Goal: Check status: Check status

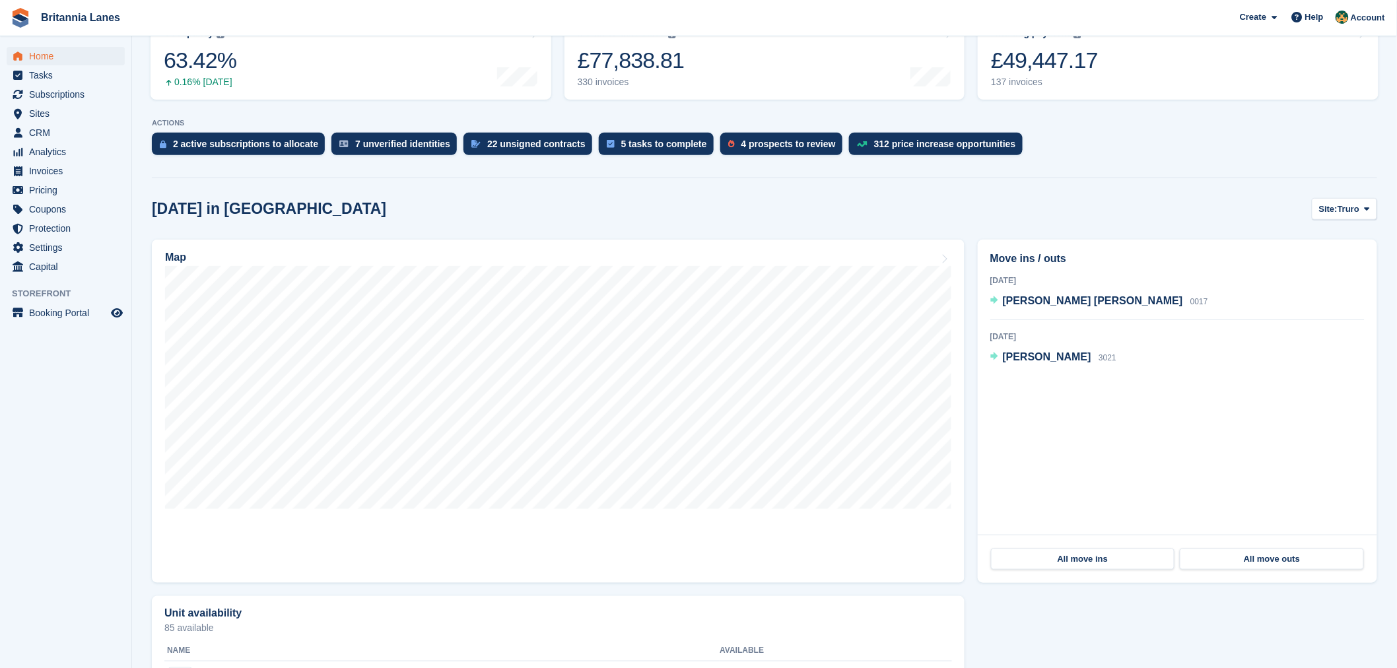
scroll to position [205, 0]
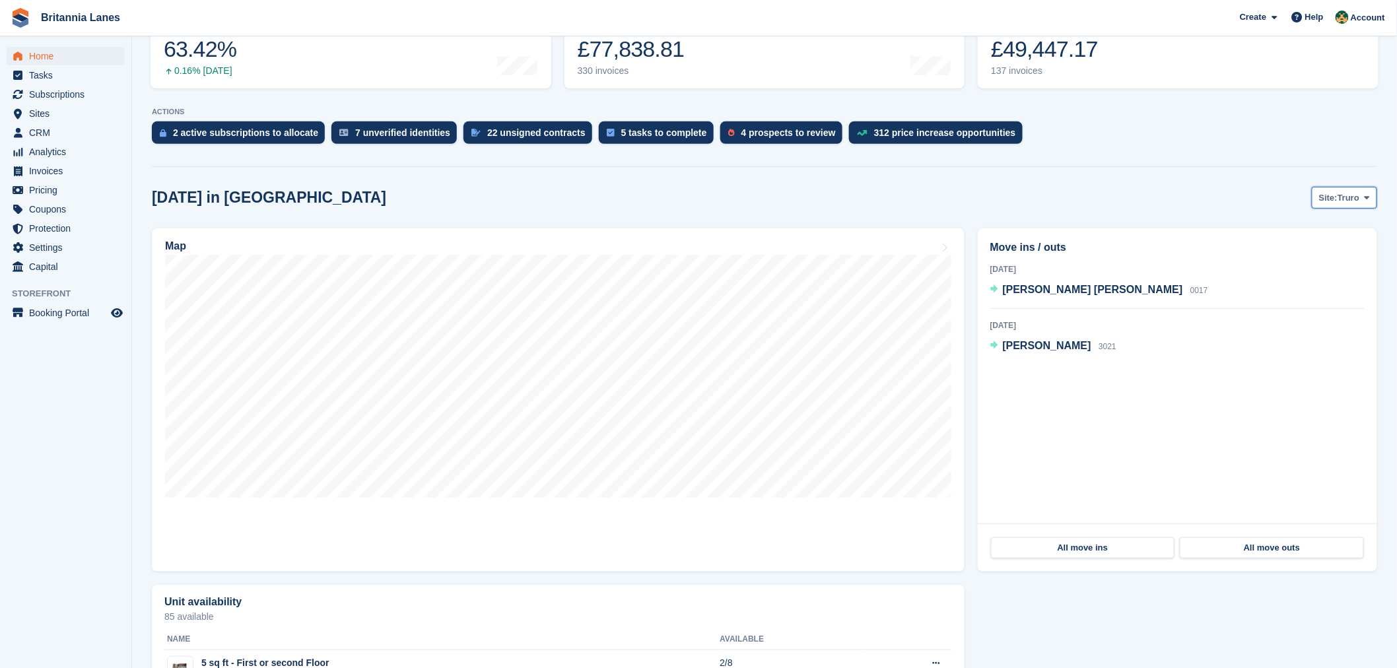
click at [1335, 196] on span "Site:" at bounding box center [1328, 197] width 18 height 13
click at [1313, 251] on link "Falmouth" at bounding box center [1311, 253] width 119 height 24
click at [1324, 201] on span "Falmouth" at bounding box center [1340, 197] width 39 height 13
click at [1303, 278] on link "[GEOGRAPHIC_DATA]" at bounding box center [1311, 277] width 119 height 24
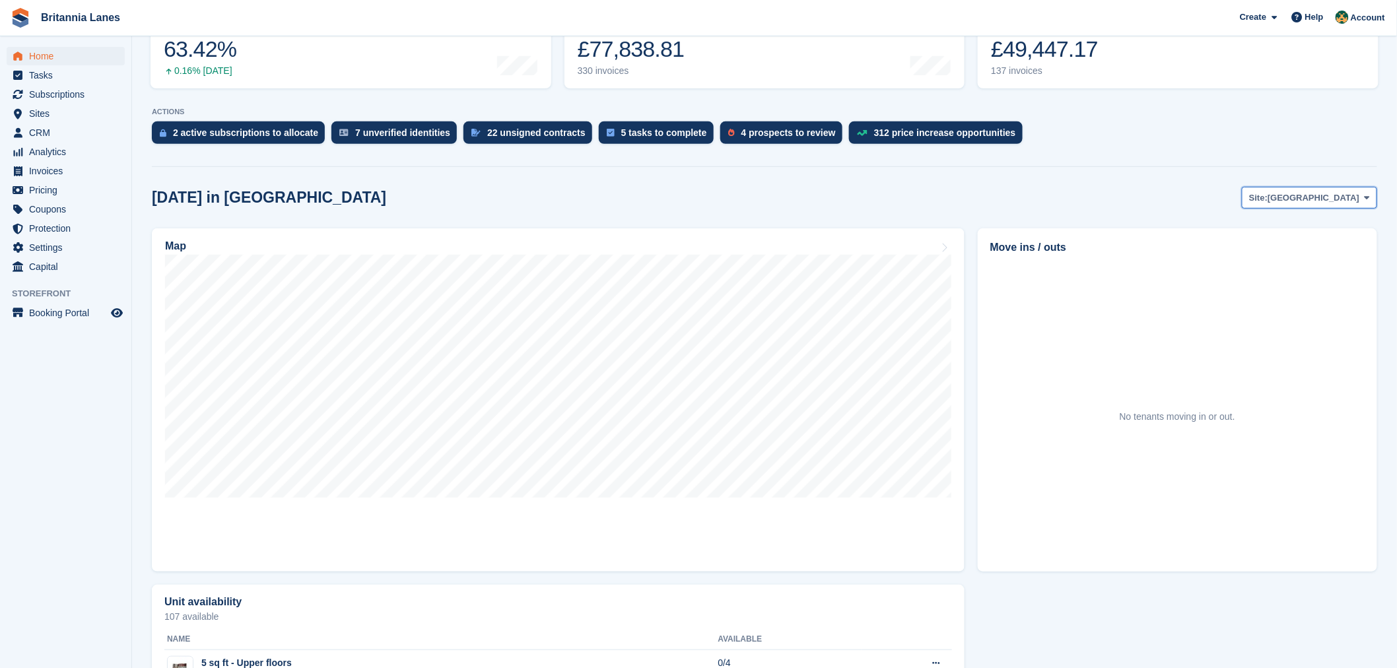
click at [1267, 201] on span "Site:" at bounding box center [1258, 197] width 18 height 13
click at [1337, 298] on link "Hayle" at bounding box center [1311, 300] width 119 height 24
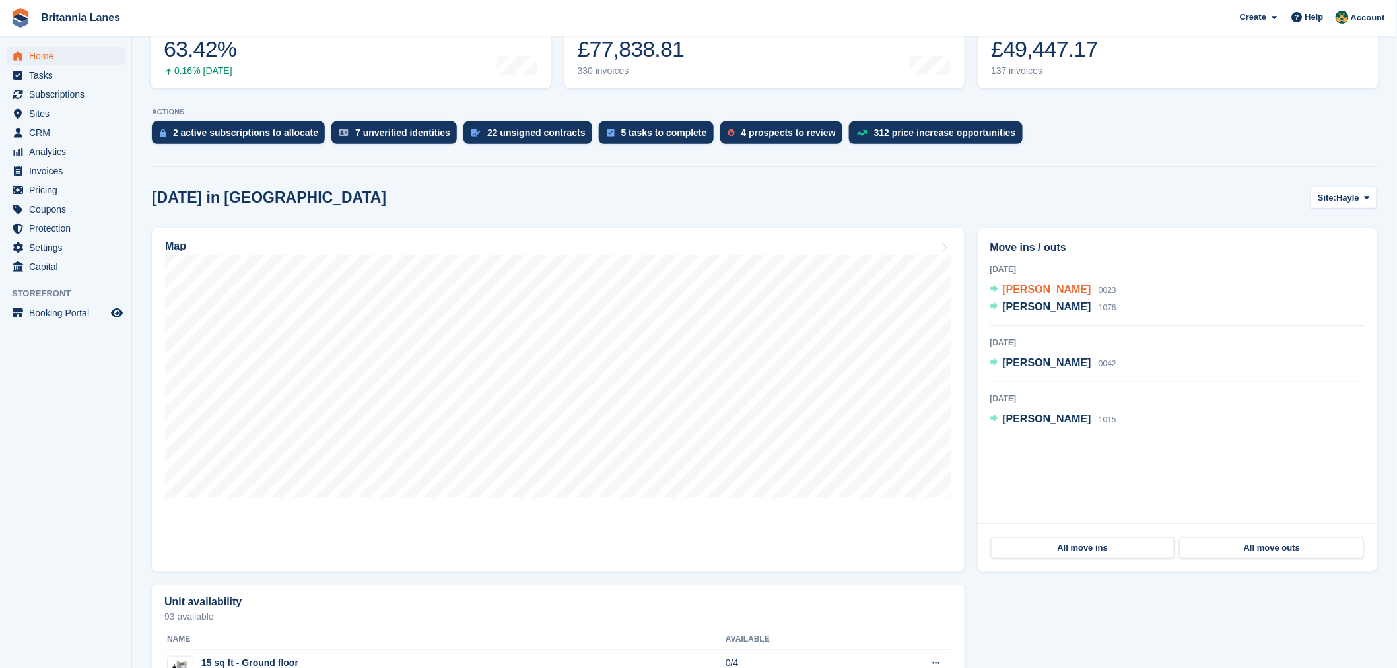
click at [1048, 292] on span "Graeme Eccles" at bounding box center [1047, 289] width 88 height 11
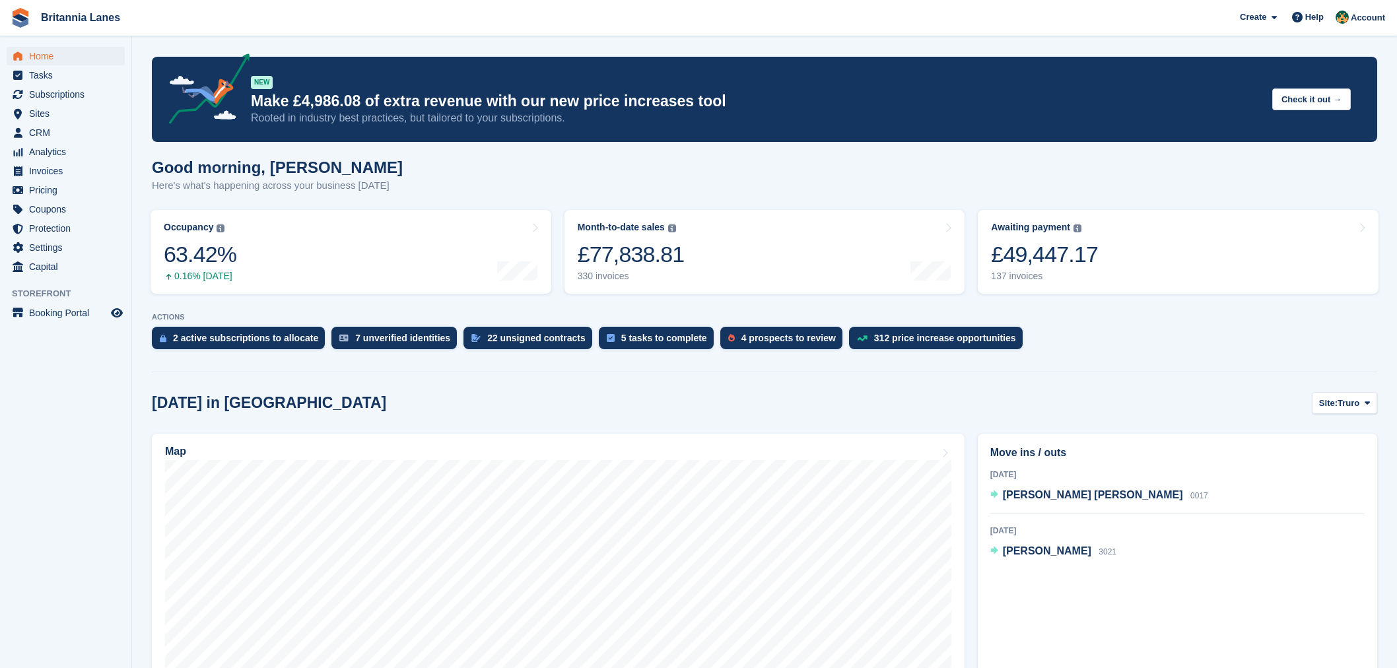
scroll to position [205, 0]
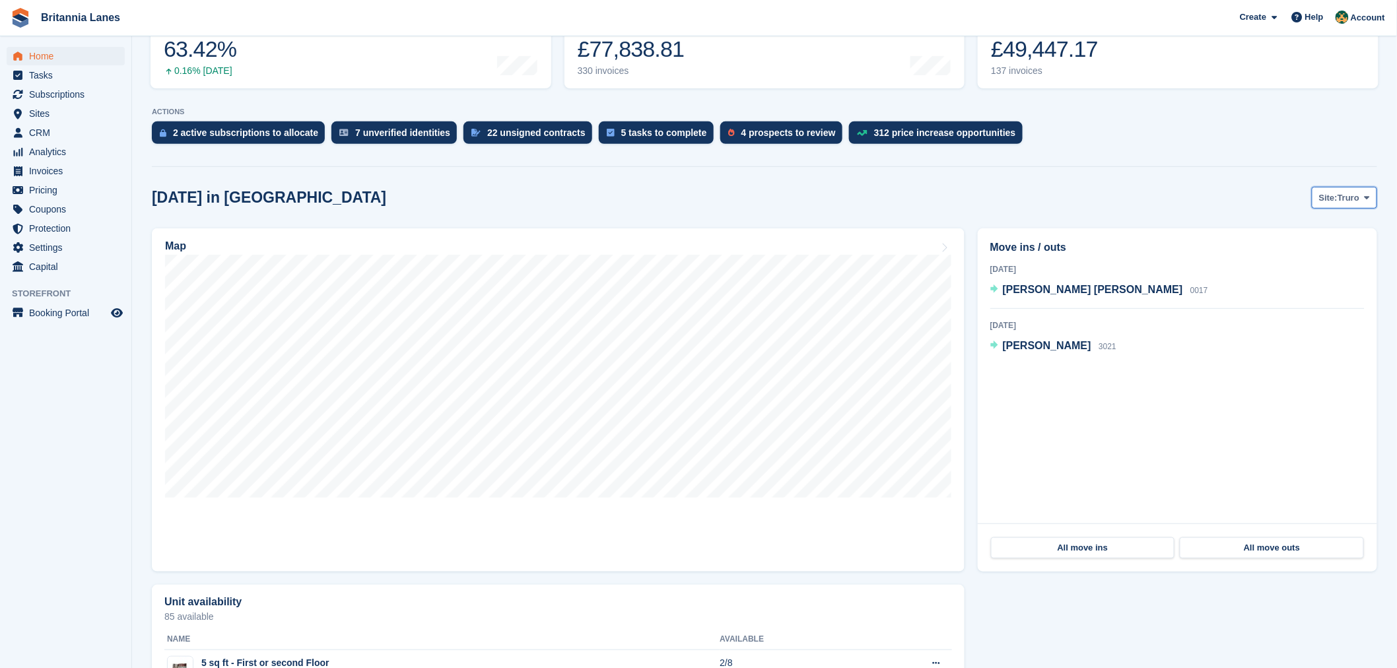
click at [1339, 202] on span "Truro" at bounding box center [1348, 197] width 22 height 13
click at [1320, 301] on link "Hayle" at bounding box center [1311, 300] width 119 height 24
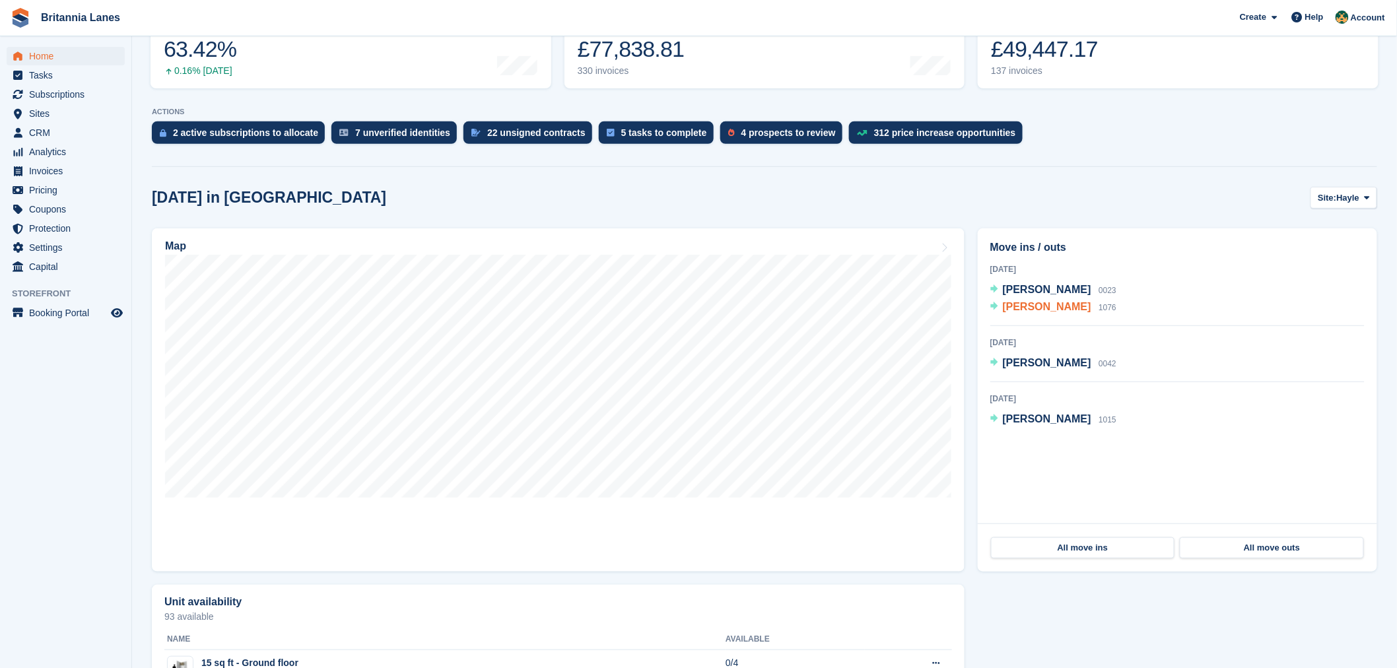
click at [1043, 306] on span "Emanuel Nika" at bounding box center [1047, 306] width 88 height 11
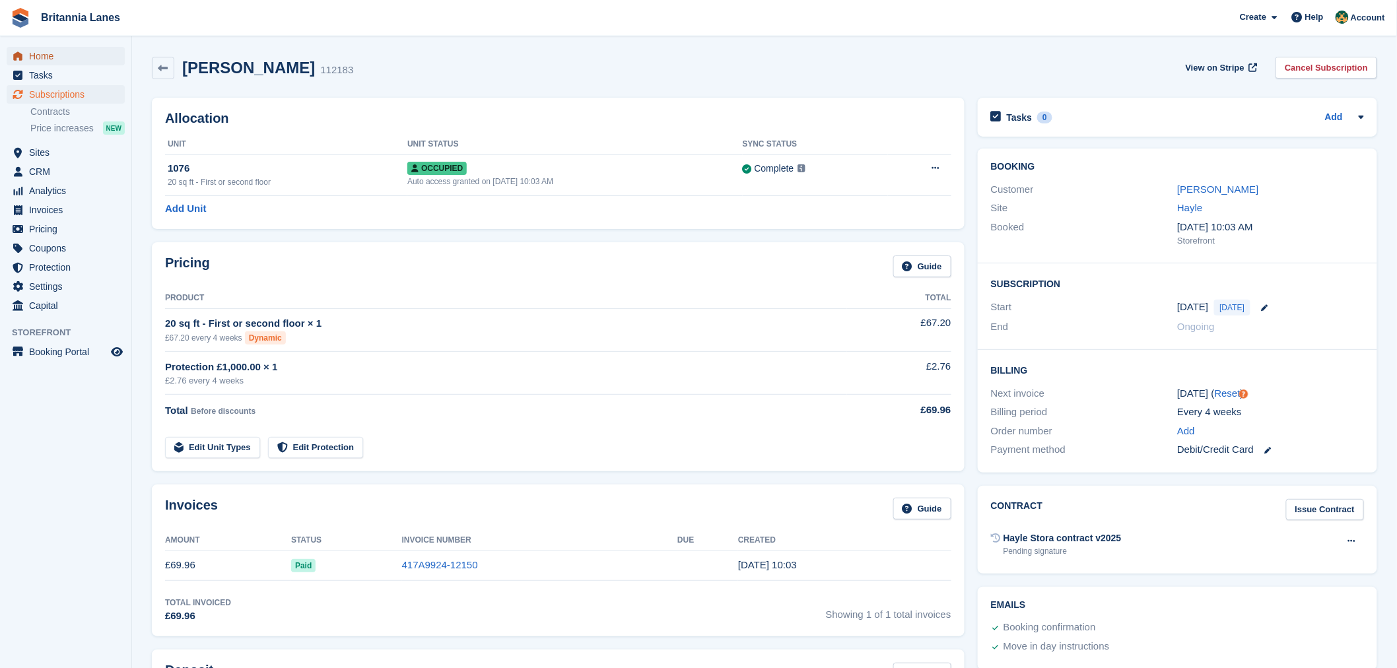
click at [49, 61] on span "Home" at bounding box center [68, 56] width 79 height 18
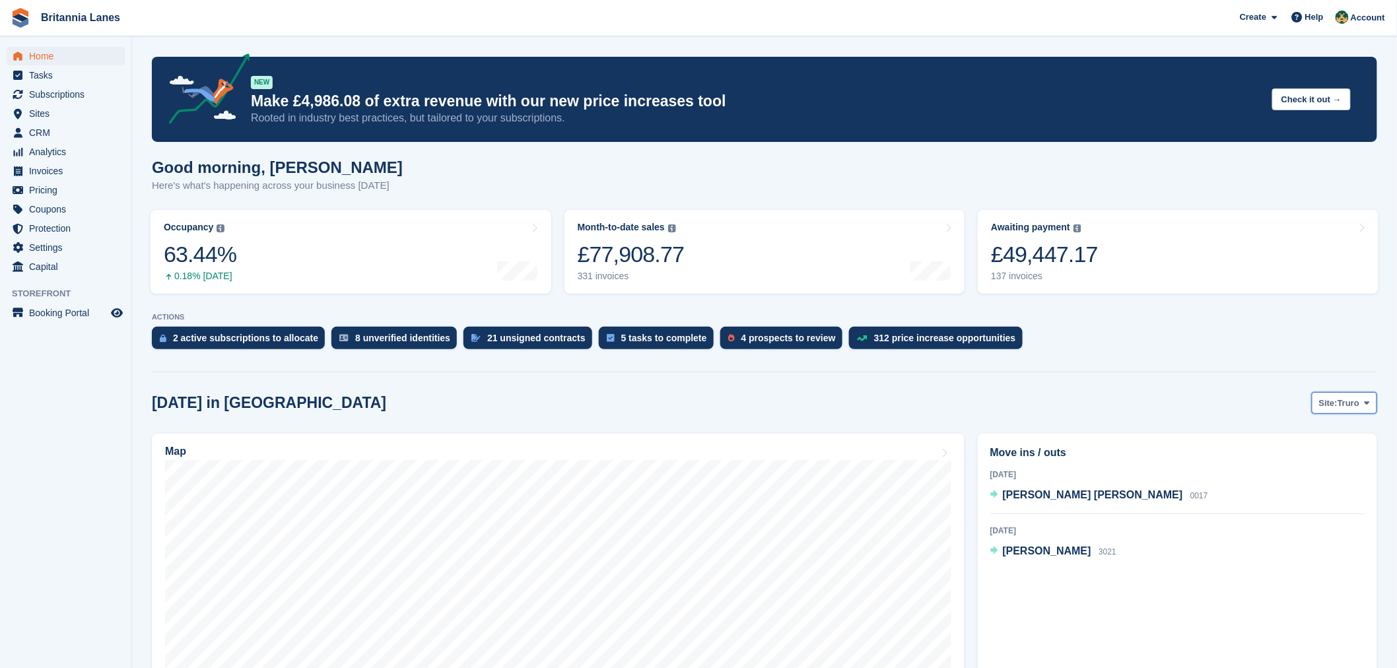
click at [1351, 397] on span "Truro" at bounding box center [1348, 403] width 22 height 13
click at [1312, 453] on link "Falmouth" at bounding box center [1311, 458] width 119 height 24
click at [1355, 405] on span "Falmouth" at bounding box center [1340, 403] width 39 height 13
click at [1335, 434] on link "Truro" at bounding box center [1311, 434] width 119 height 24
click at [1316, 431] on div "Move ins / outs Today Vimal Ganesh Babygirija 0017 Hugo Tagholm 3012 17 Oct 202…" at bounding box center [1177, 605] width 413 height 356
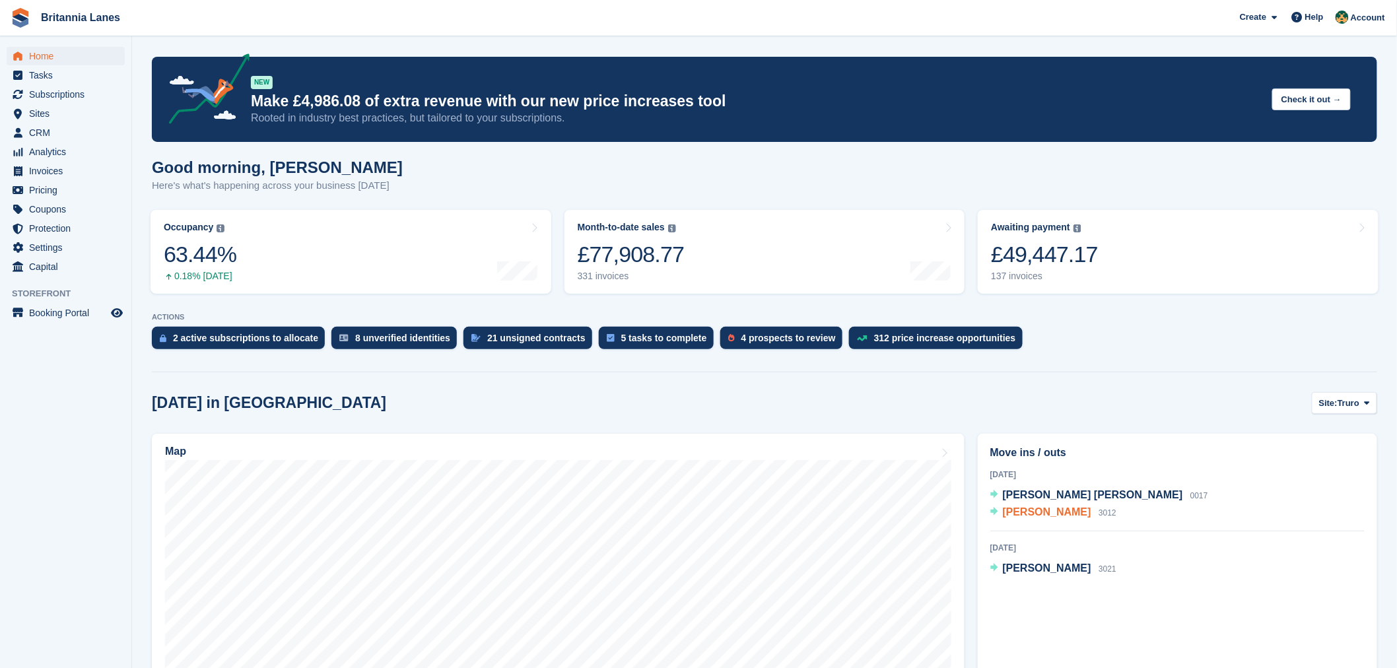
click at [1051, 516] on span "[PERSON_NAME]" at bounding box center [1047, 511] width 88 height 11
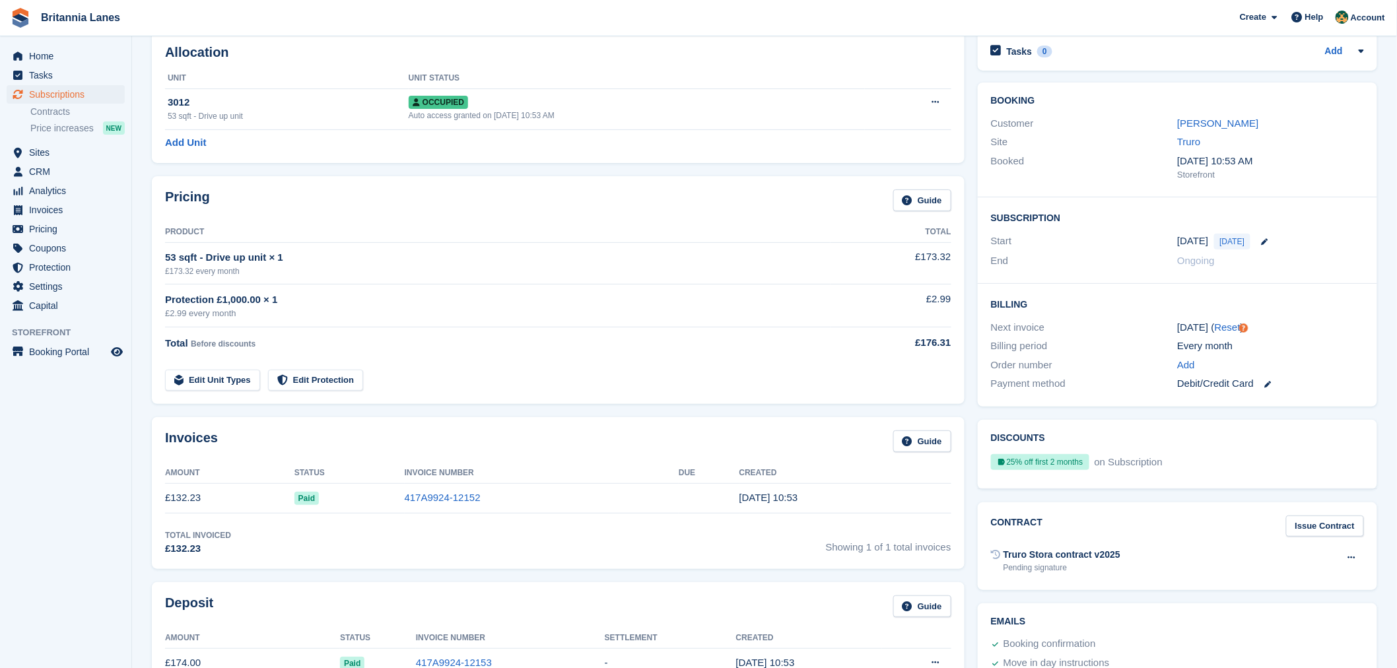
scroll to position [51, 0]
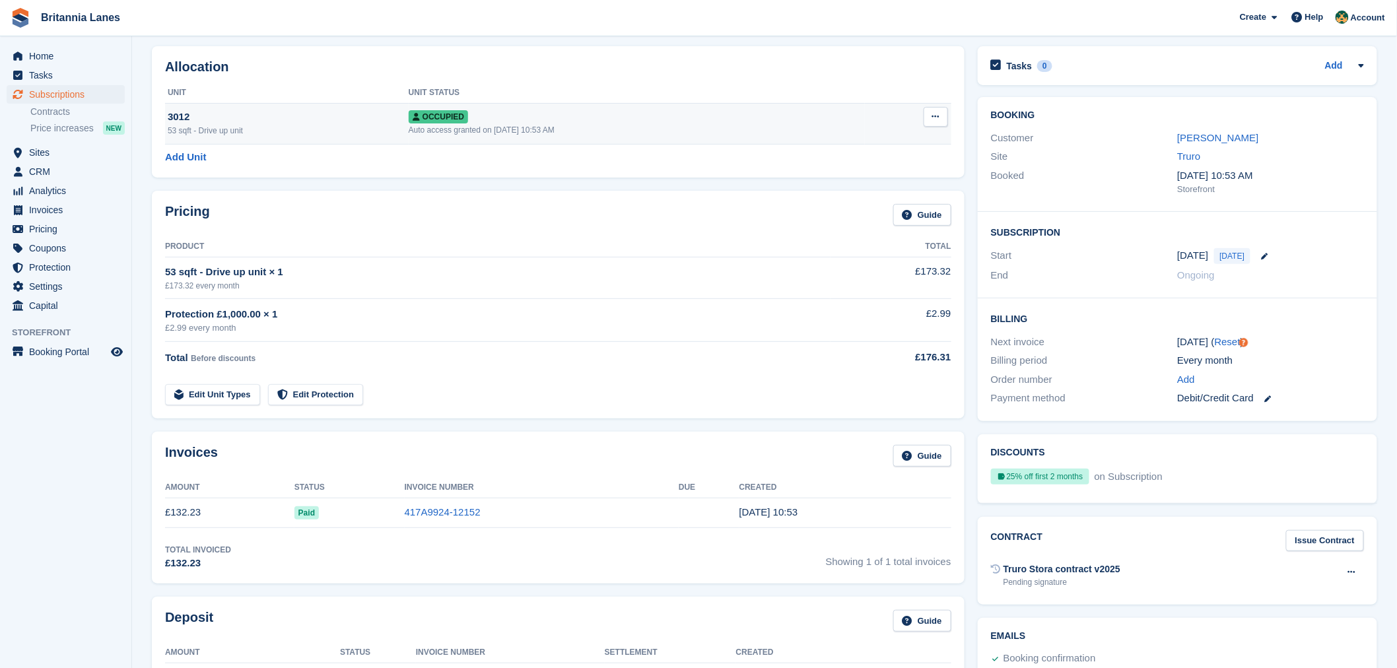
click at [676, 116] on div "Occupied" at bounding box center [637, 117] width 456 height 14
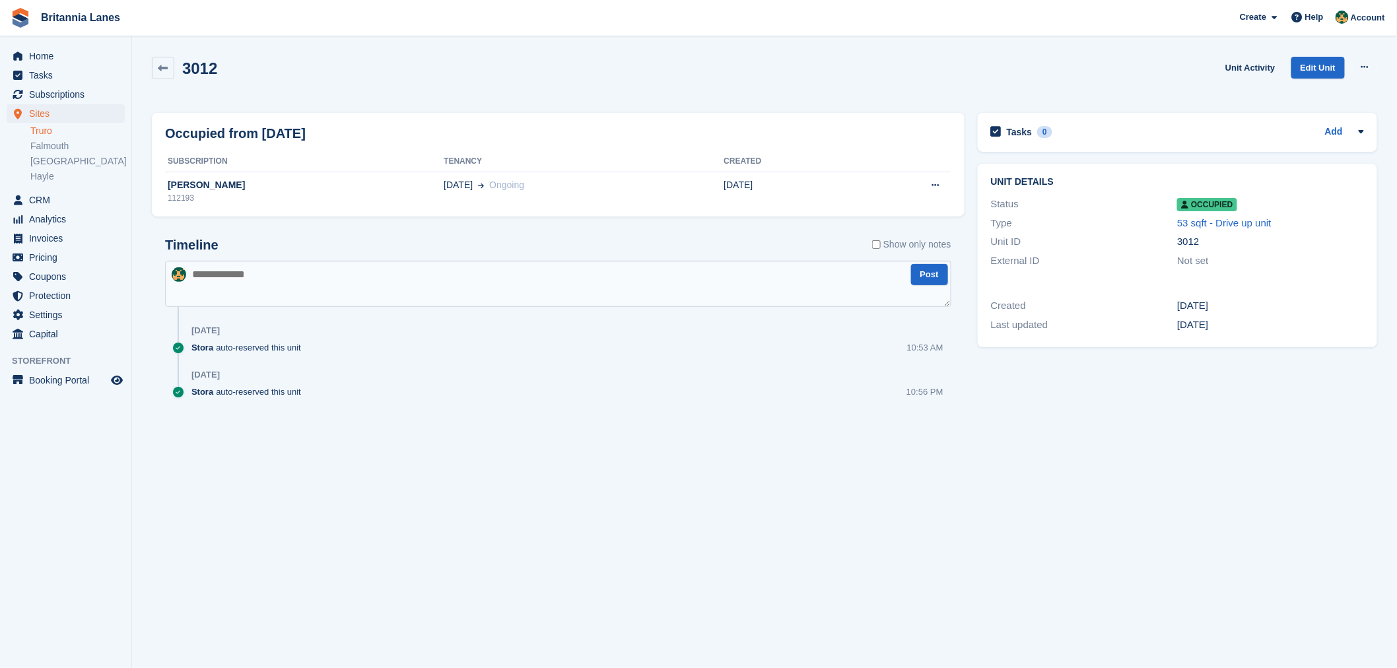
click at [688, 83] on div "3012 Unit Activity Edit Unit Overlock Repossess Deallocate" at bounding box center [764, 76] width 1225 height 38
click at [158, 66] on icon at bounding box center [163, 68] width 10 height 10
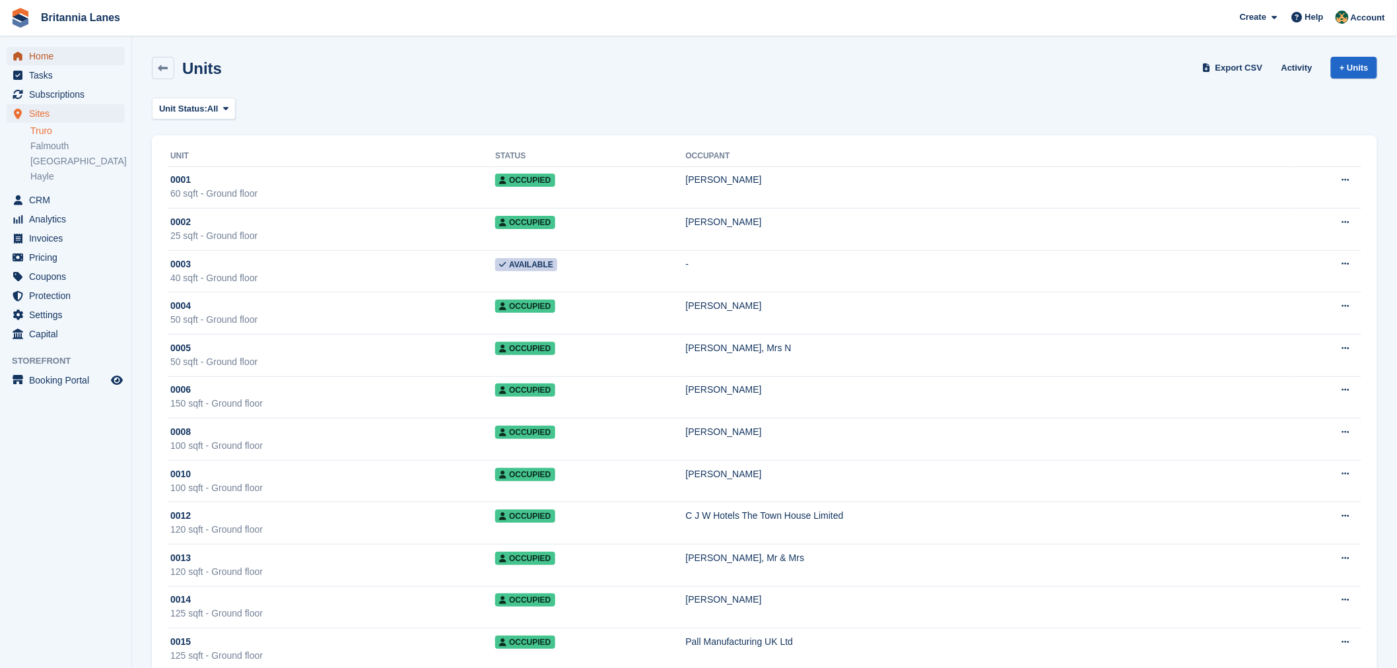
click at [65, 55] on span "Home" at bounding box center [68, 56] width 79 height 18
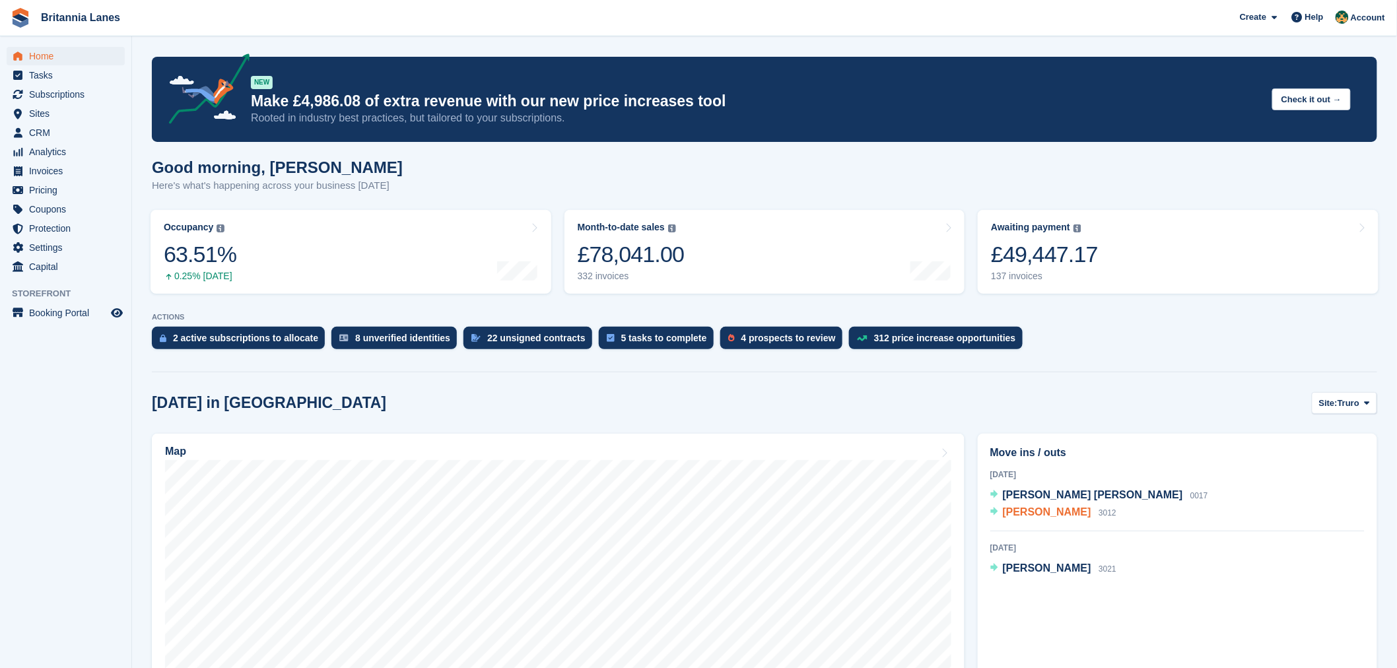
click at [1026, 511] on span "[PERSON_NAME]" at bounding box center [1047, 511] width 88 height 11
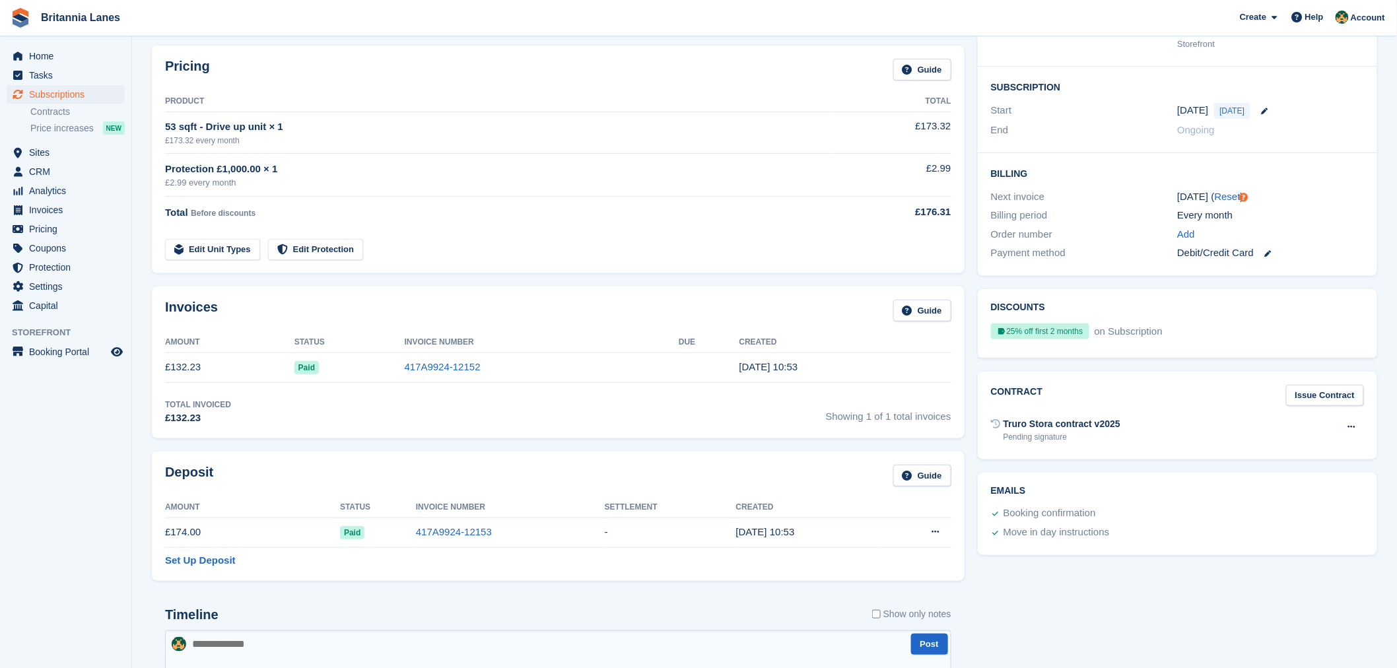
scroll to position [181, 0]
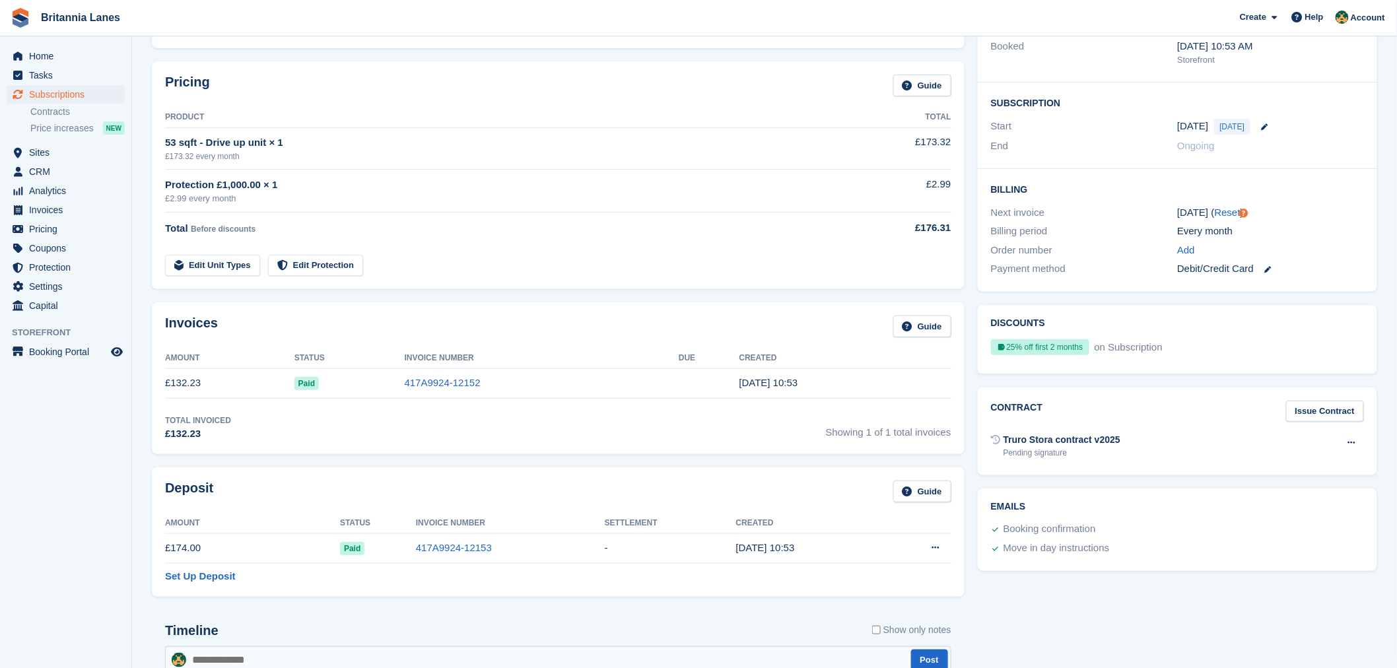
click at [1097, 607] on div "Tasks 0 Add No tasks related to Subscription #112193 Booking Customer Hugo Tagh…" at bounding box center [1177, 488] width 413 height 1156
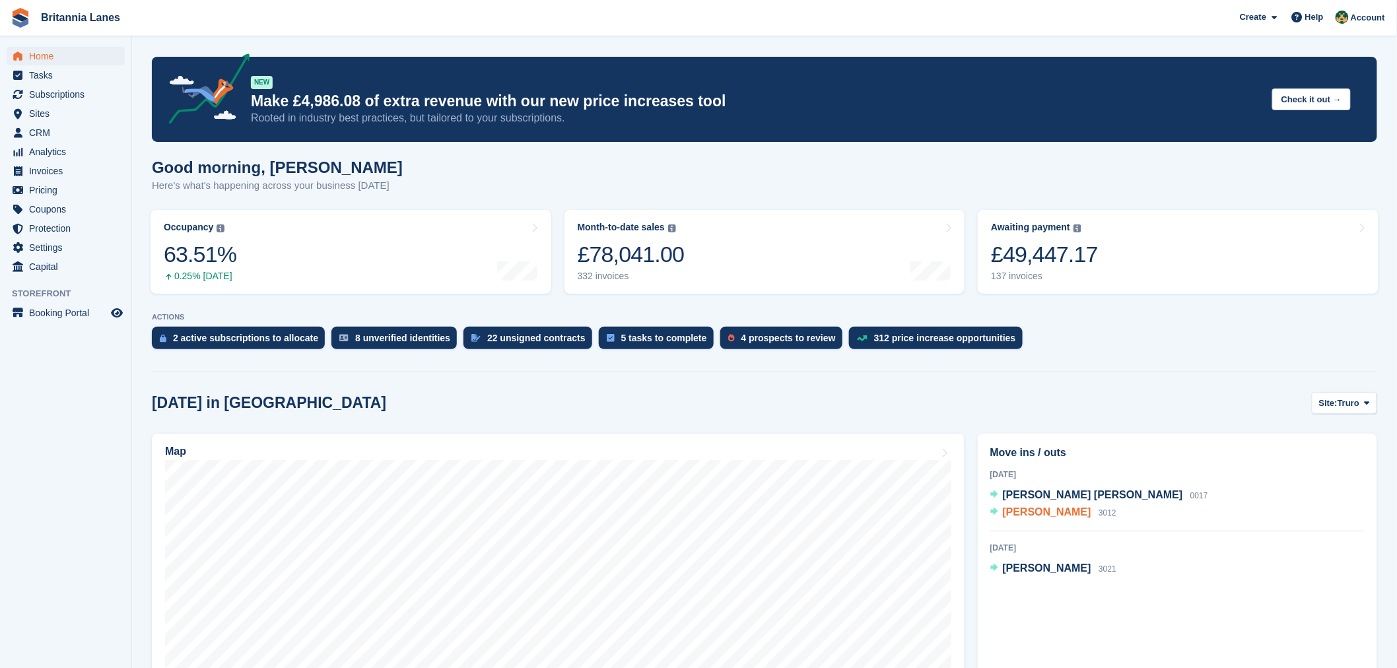
click at [1047, 510] on span "[PERSON_NAME]" at bounding box center [1047, 511] width 88 height 11
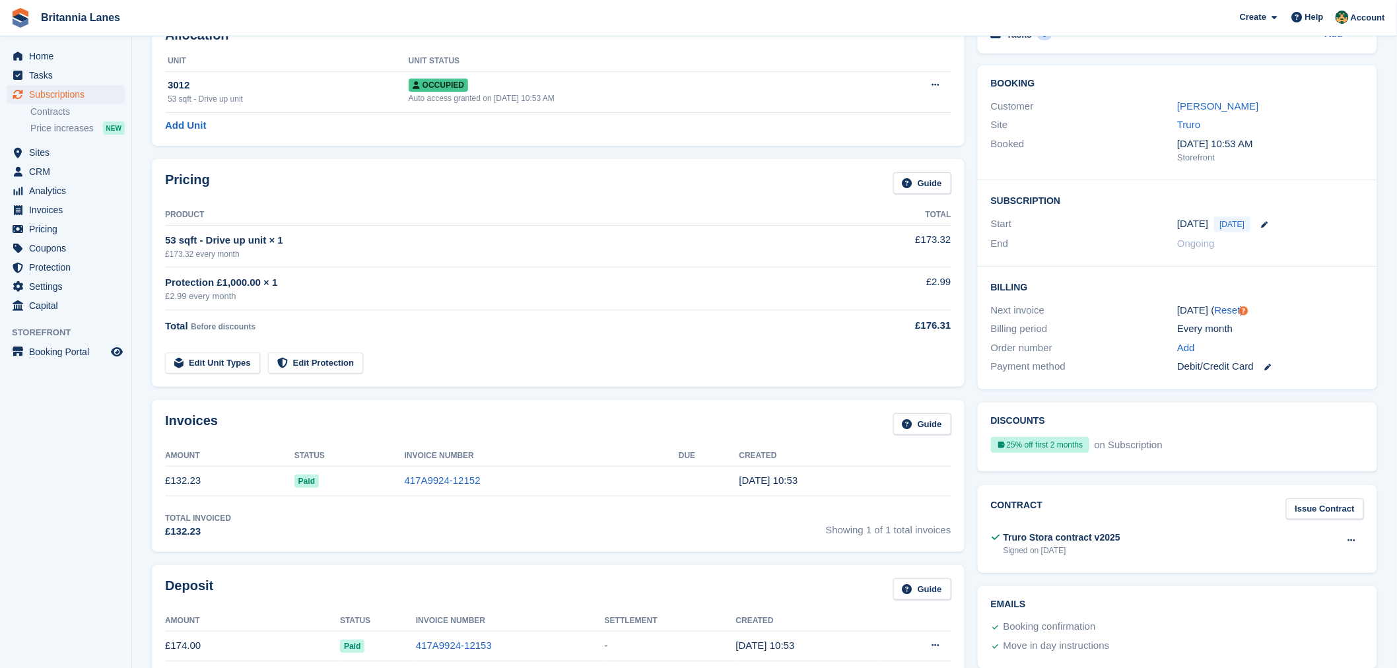
scroll to position [55, 0]
